Goal: Obtain resource: Download file/media

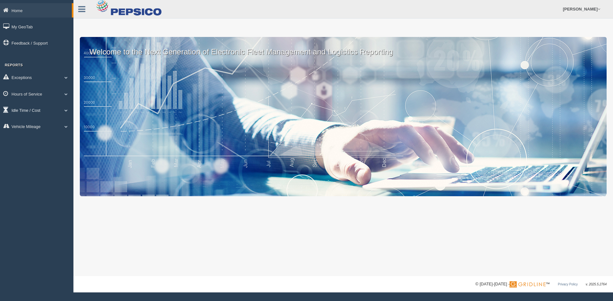
click at [41, 112] on link "Idle Time / Cost" at bounding box center [36, 110] width 73 height 14
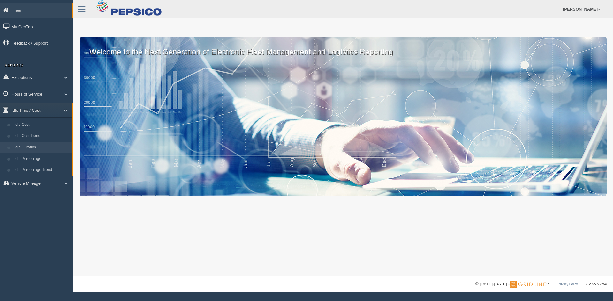
click at [43, 146] on link "Idle Duration" at bounding box center [41, 147] width 60 height 11
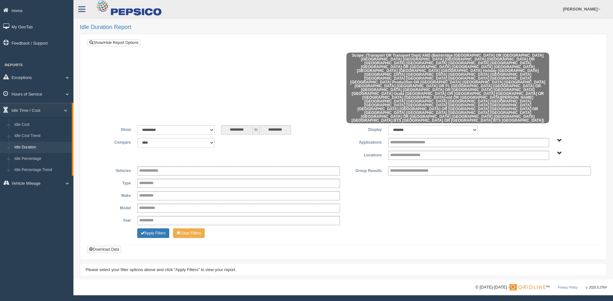
click at [431, 138] on div "**********" at bounding box center [343, 150] width 502 height 25
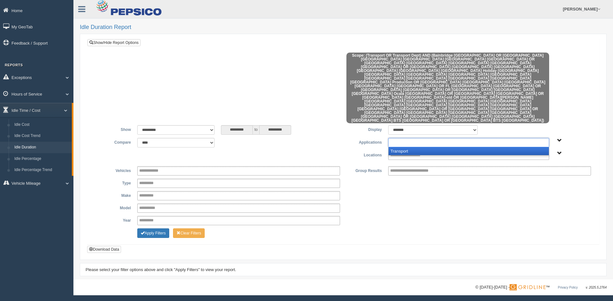
click at [425, 139] on input "text" at bounding box center [414, 143] width 48 height 8
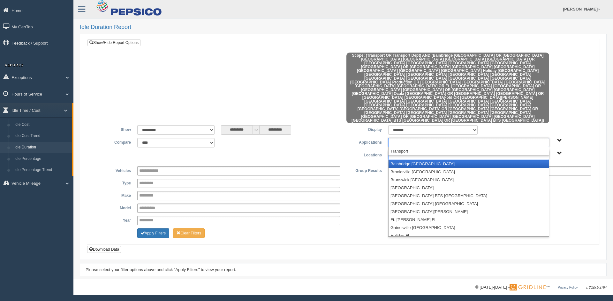
click at [416, 152] on input "text" at bounding box center [412, 156] width 44 height 8
type input "**********"
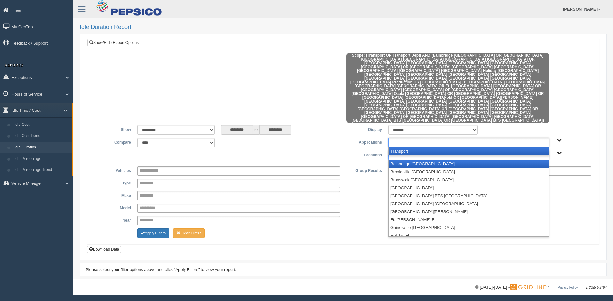
click at [406, 139] on input "text" at bounding box center [414, 143] width 48 height 8
type input "**********"
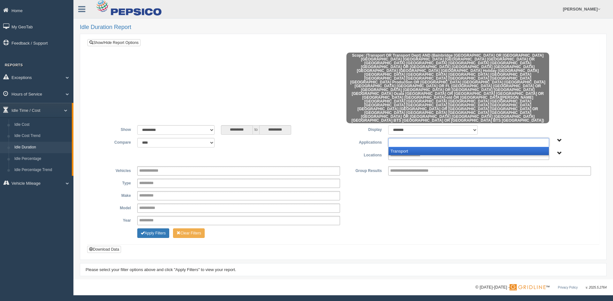
click at [410, 147] on li "Transport" at bounding box center [468, 151] width 160 height 8
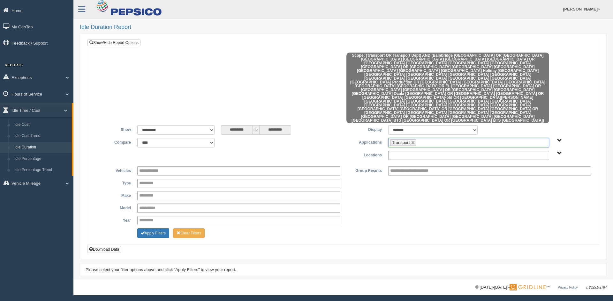
click at [397, 152] on input "text" at bounding box center [412, 156] width 44 height 8
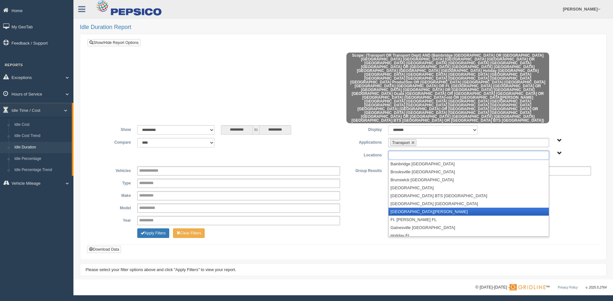
scroll to position [32, 0]
drag, startPoint x: 431, startPoint y: 164, endPoint x: 431, endPoint y: 145, distance: 19.1
click at [431, 208] on li "[GEOGRAPHIC_DATA] [GEOGRAPHIC_DATA]" at bounding box center [468, 212] width 160 height 8
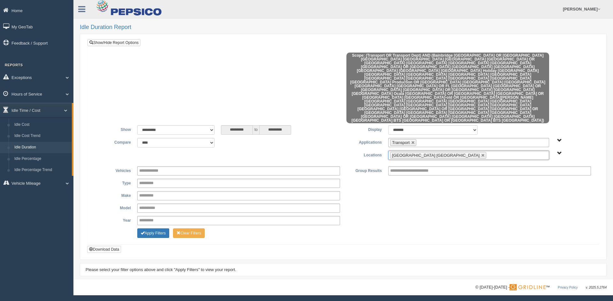
click at [447, 151] on ul "[GEOGRAPHIC_DATA] [GEOGRAPHIC_DATA]" at bounding box center [468, 155] width 161 height 9
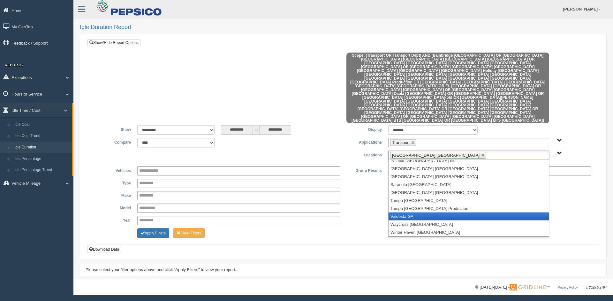
click at [432, 213] on li "Valdosta GA" at bounding box center [468, 217] width 160 height 8
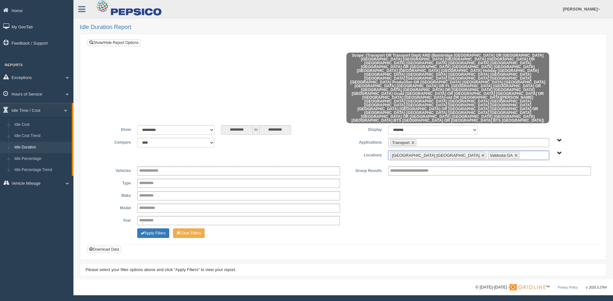
scroll to position [139, 0]
click at [154, 229] on button "Apply Filters" at bounding box center [153, 234] width 32 height 10
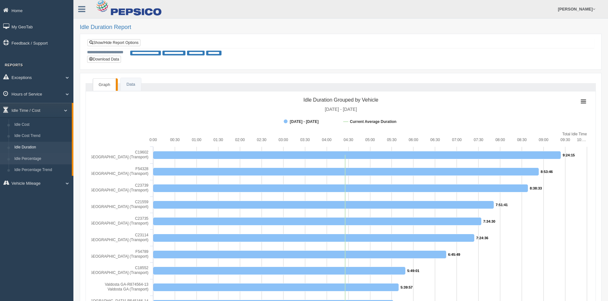
click at [44, 160] on link "Idle Percentage" at bounding box center [41, 158] width 60 height 11
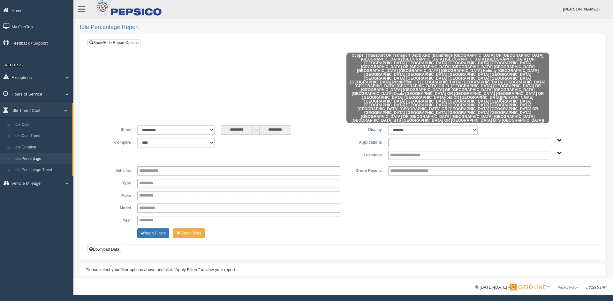
click at [419, 139] on input "text" at bounding box center [414, 143] width 48 height 8
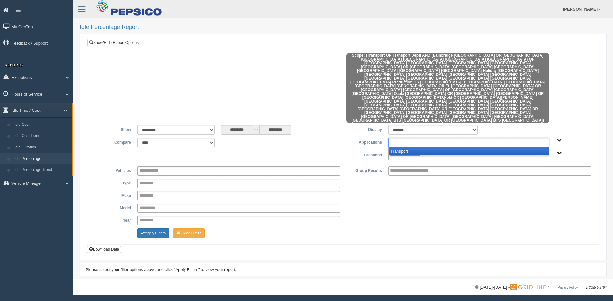
click at [418, 147] on div "Transport" at bounding box center [468, 151] width 161 height 8
click at [418, 147] on li "Transport" at bounding box center [468, 151] width 160 height 8
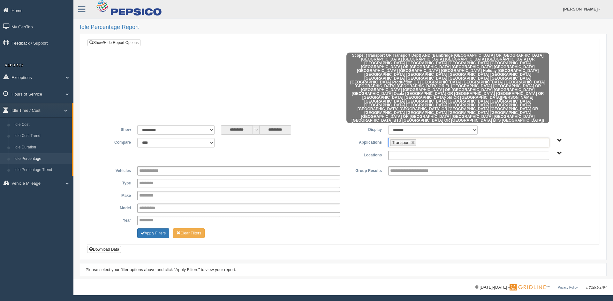
click at [417, 152] on input "text" at bounding box center [412, 156] width 44 height 8
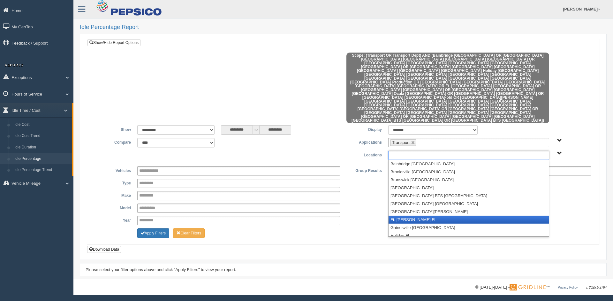
scroll to position [32, 0]
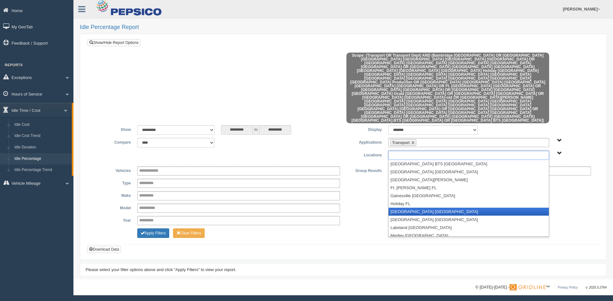
click at [417, 208] on li "[GEOGRAPHIC_DATA] [GEOGRAPHIC_DATA]" at bounding box center [468, 212] width 160 height 8
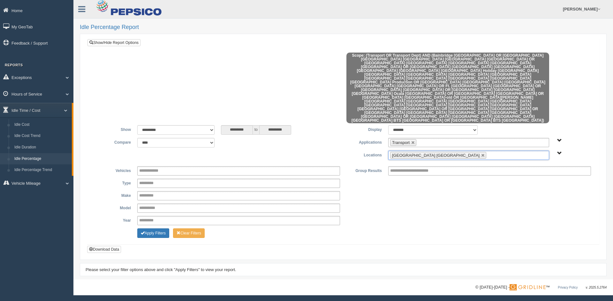
click at [488, 152] on input "text" at bounding box center [492, 156] width 8 height 8
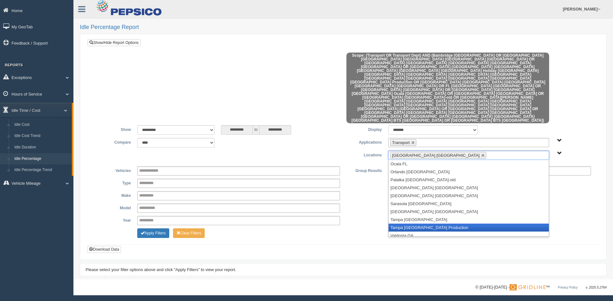
scroll to position [131, 0]
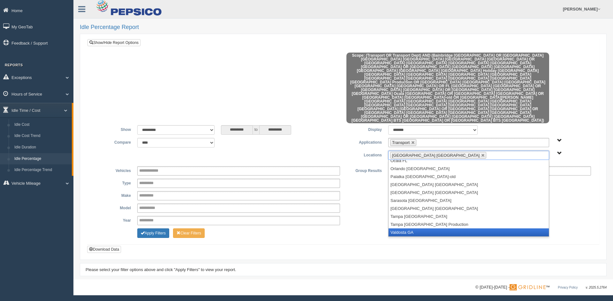
click at [411, 229] on li "Valdosta GA" at bounding box center [468, 233] width 160 height 8
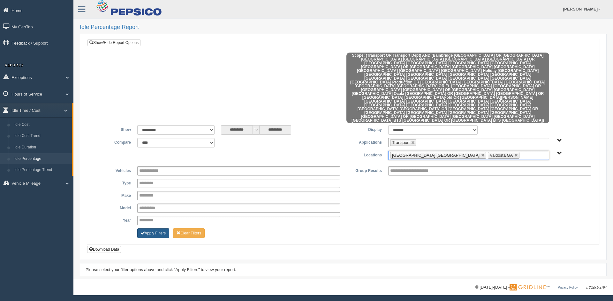
click at [145, 229] on button "Apply Filters" at bounding box center [153, 234] width 32 height 10
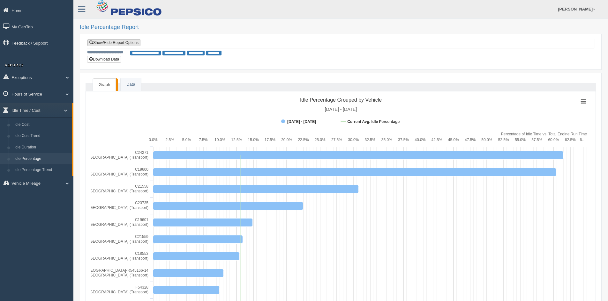
click at [116, 45] on link "Show/Hide Report Options" at bounding box center [113, 42] width 53 height 7
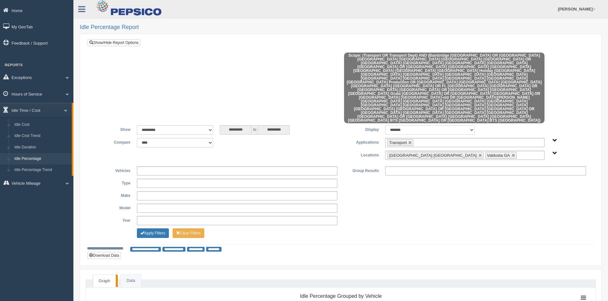
click at [421, 125] on select "******* ******" at bounding box center [429, 130] width 89 height 10
select select "**"
click at [385, 125] on select "******* ******" at bounding box center [429, 130] width 89 height 10
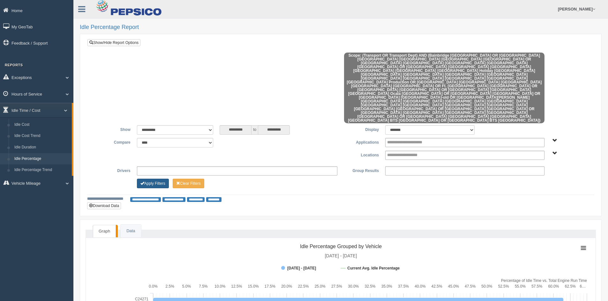
click at [152, 179] on button "Apply Filters" at bounding box center [153, 184] width 32 height 10
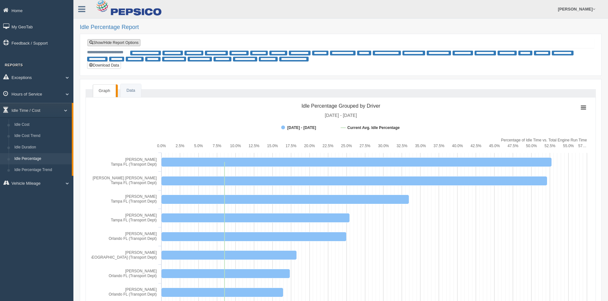
drag, startPoint x: 121, startPoint y: 41, endPoint x: 128, endPoint y: 41, distance: 6.7
click at [121, 41] on link "Show/Hide Report Options" at bounding box center [113, 42] width 53 height 7
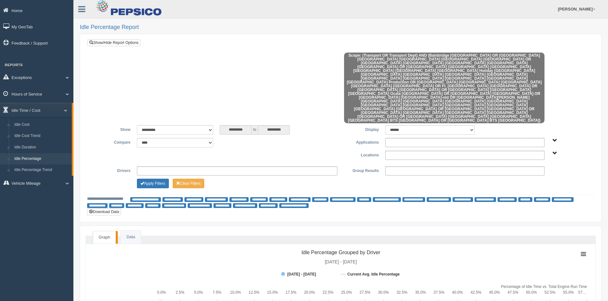
click at [390, 138] on ul at bounding box center [464, 142] width 159 height 9
drag, startPoint x: 346, startPoint y: 108, endPoint x: 381, endPoint y: 110, distance: 35.1
click at [348, 151] on label "Locations" at bounding box center [361, 155] width 41 height 8
type input "**********"
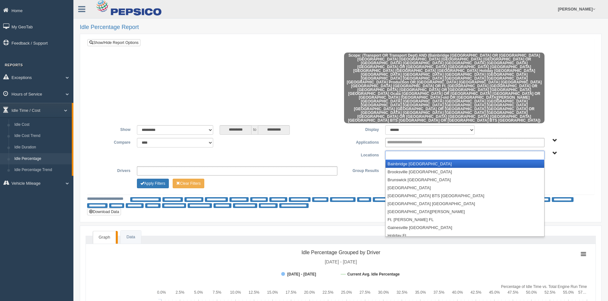
click at [390, 151] on ul at bounding box center [464, 155] width 159 height 9
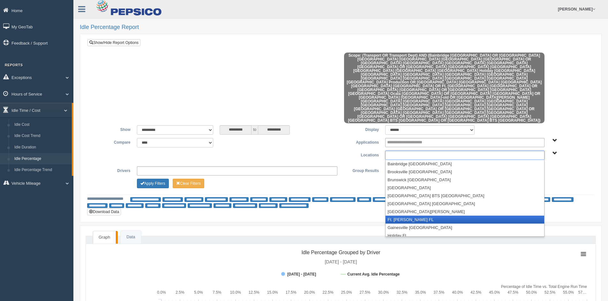
scroll to position [32, 0]
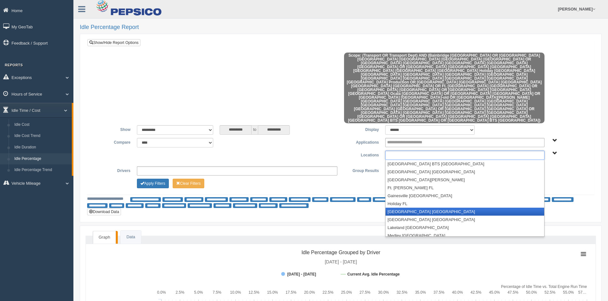
click at [408, 208] on li "[GEOGRAPHIC_DATA] [GEOGRAPHIC_DATA]" at bounding box center [464, 212] width 159 height 8
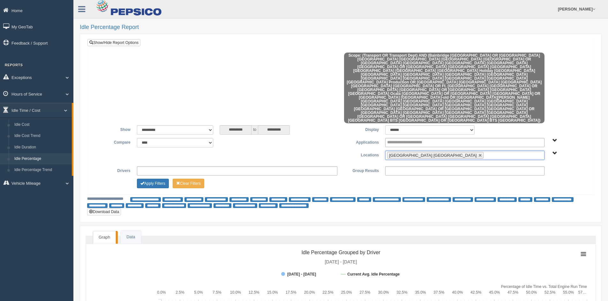
click at [485, 152] on input "text" at bounding box center [489, 156] width 8 height 8
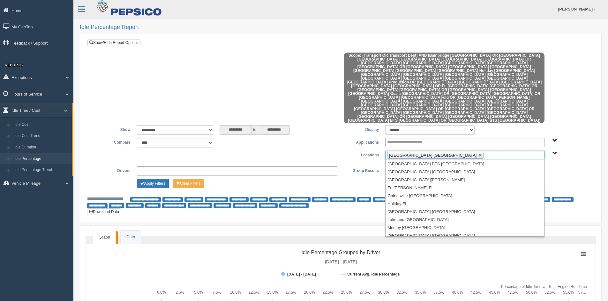
scroll to position [128, 0]
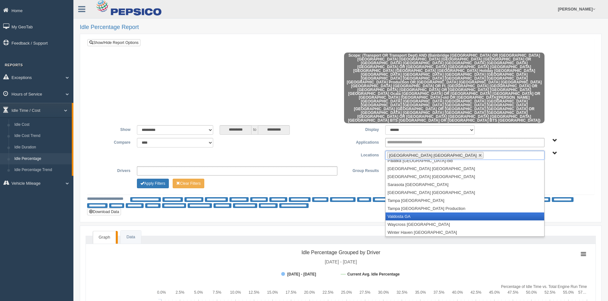
click at [408, 213] on li "Valdosta GA" at bounding box center [464, 217] width 159 height 8
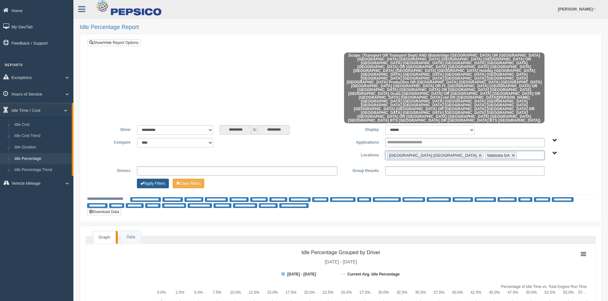
click at [156, 179] on button "Apply Filters" at bounding box center [153, 184] width 32 height 10
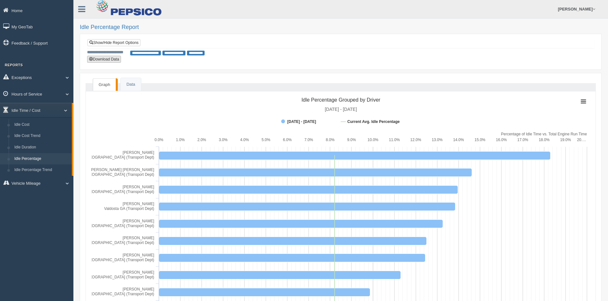
click at [106, 59] on button "Download Data" at bounding box center [104, 59] width 34 height 7
